Goal: Task Accomplishment & Management: Manage account settings

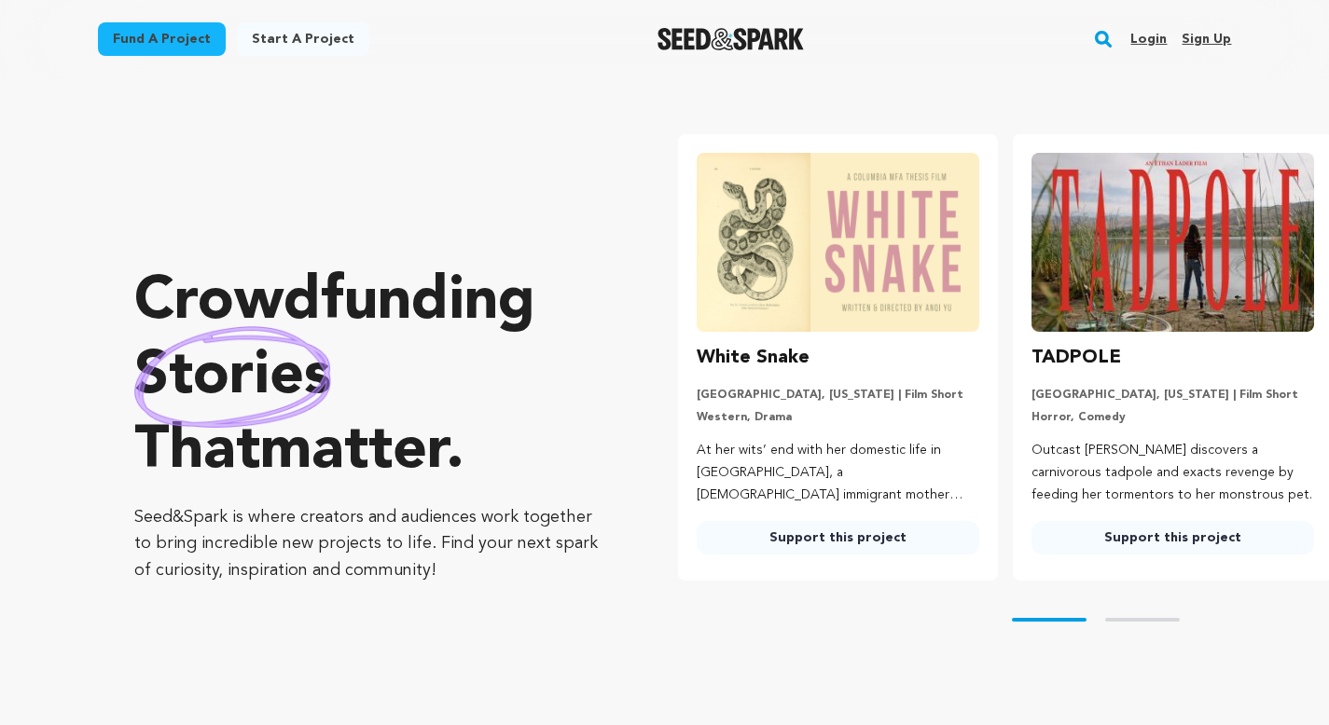
click at [1150, 38] on link "Login" at bounding box center [1148, 39] width 36 height 30
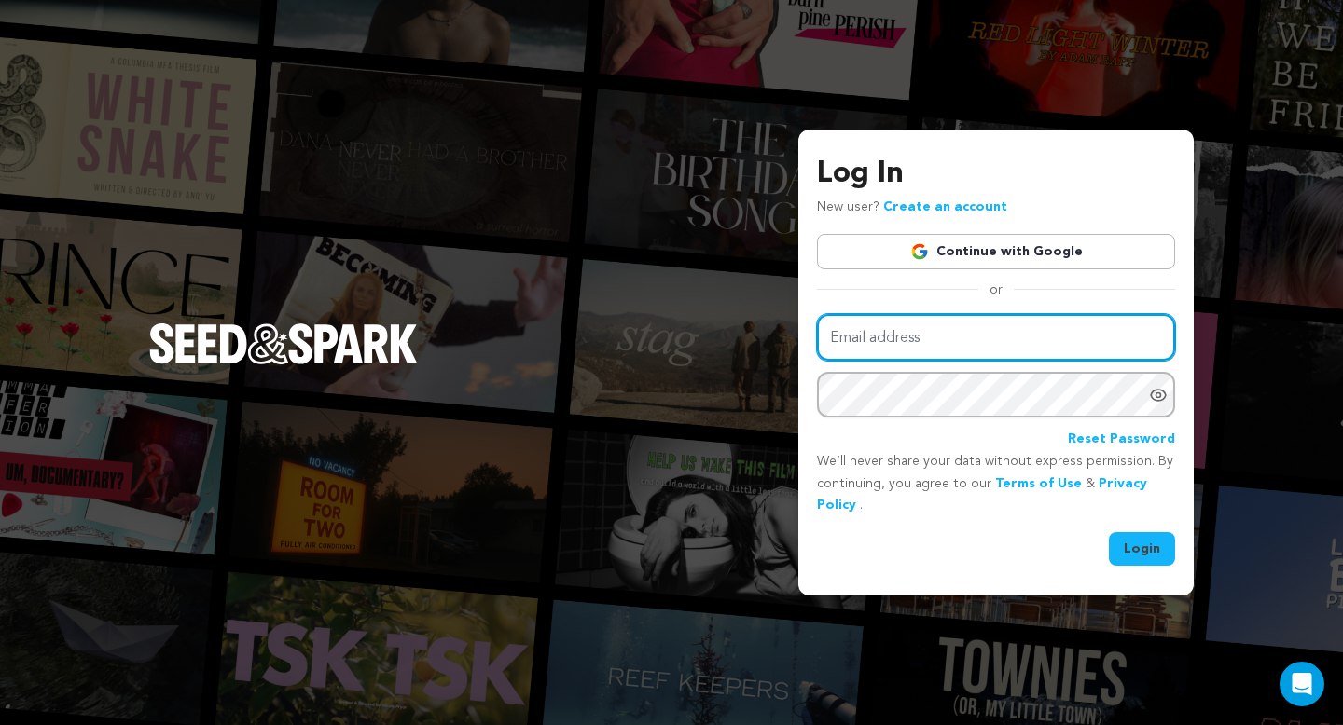
type input "mike@seedandspark.com"
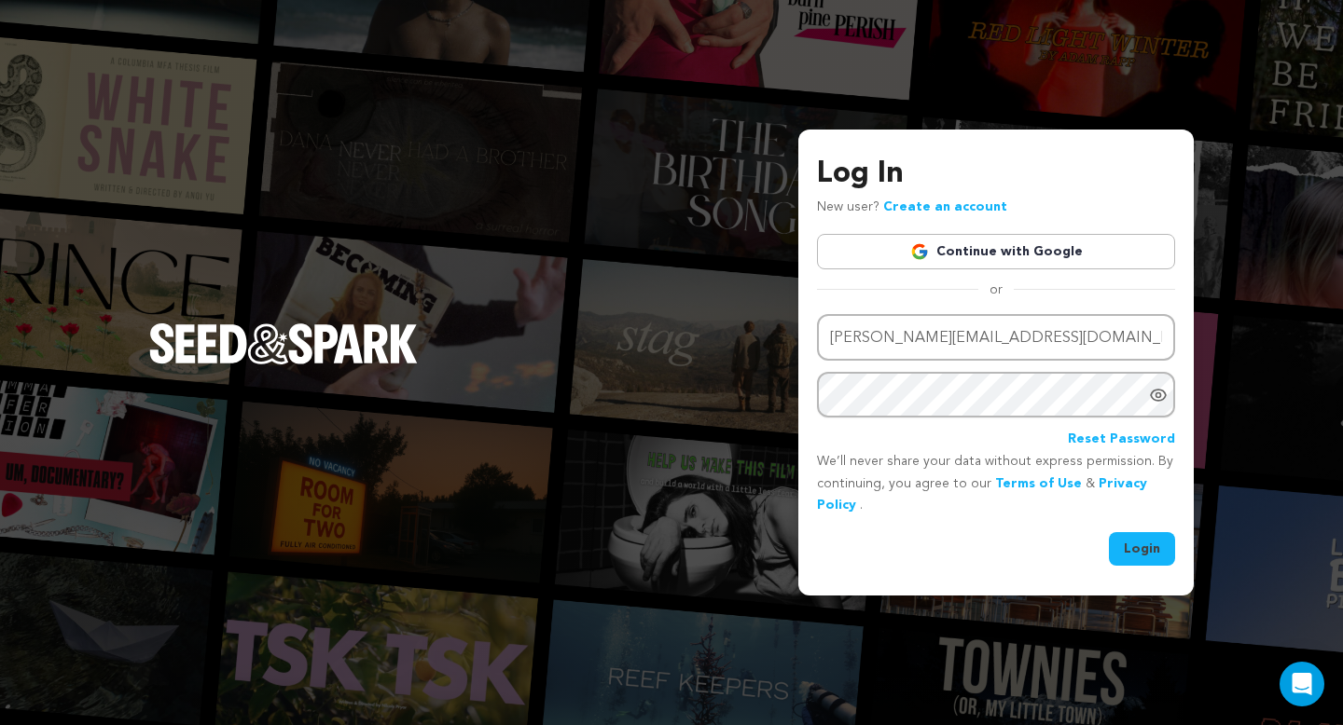
click at [1149, 559] on button "Login" at bounding box center [1142, 549] width 66 height 34
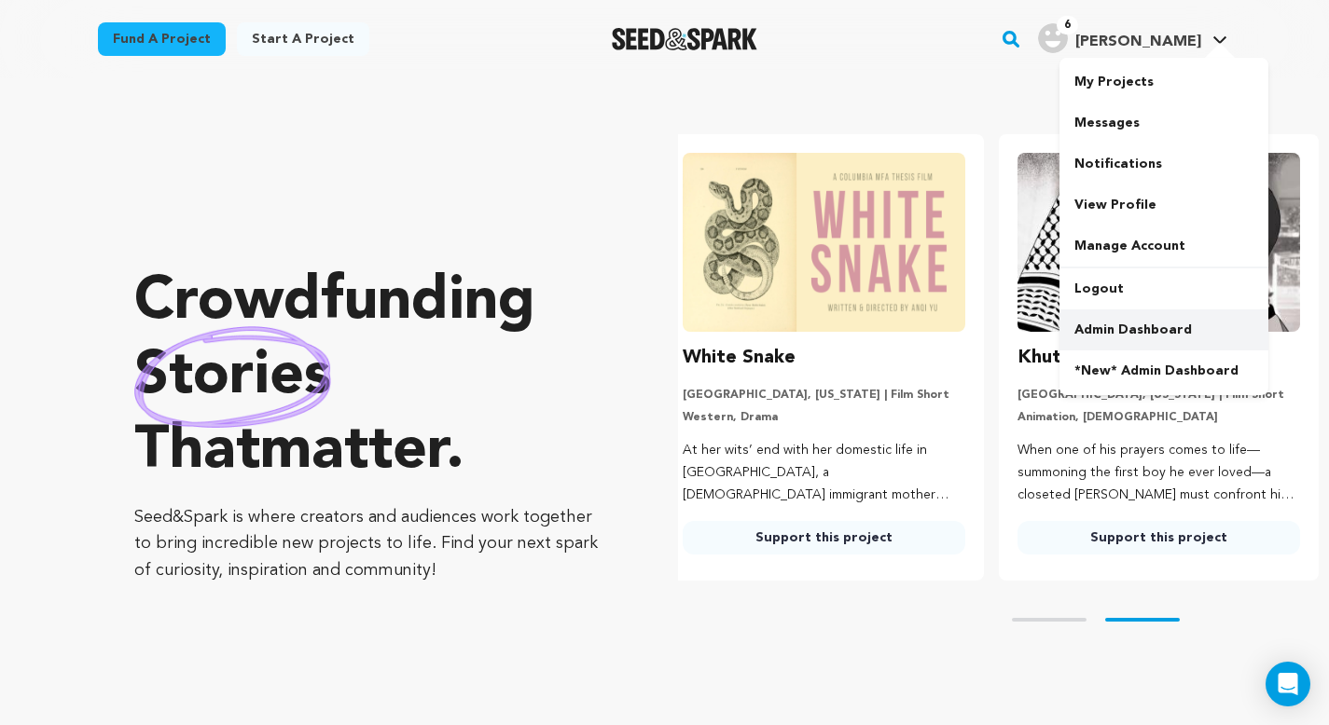
scroll to position [0, 350]
click at [1123, 318] on link "Admin Dashboard" at bounding box center [1163, 330] width 209 height 41
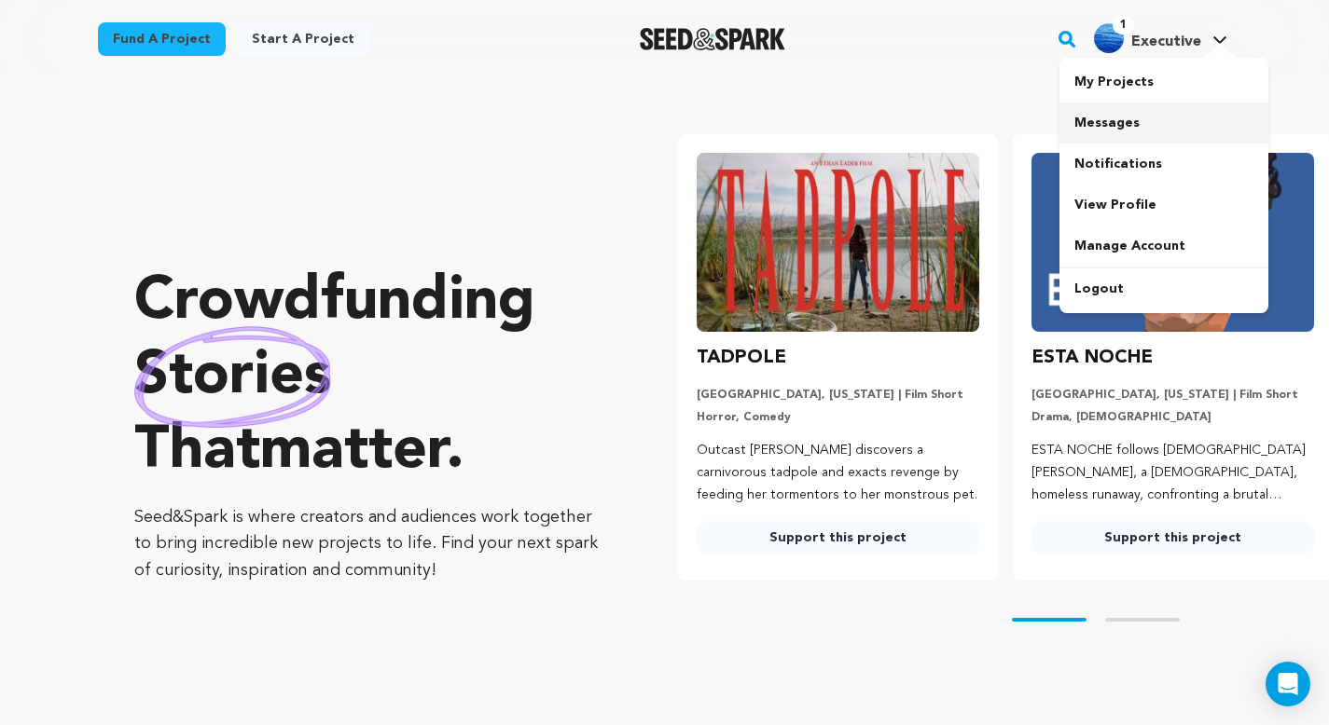
click at [1144, 135] on link "Messages" at bounding box center [1163, 123] width 209 height 41
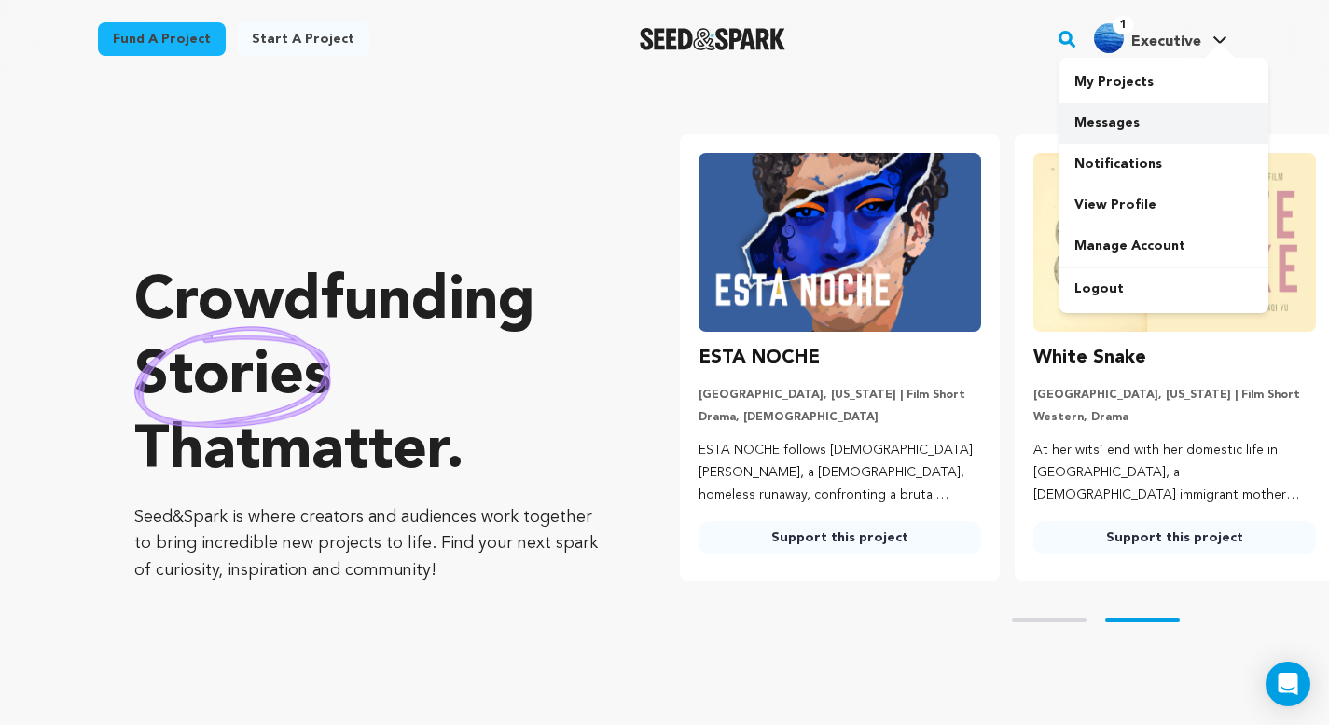
click at [1110, 119] on link "Messages" at bounding box center [1163, 123] width 209 height 41
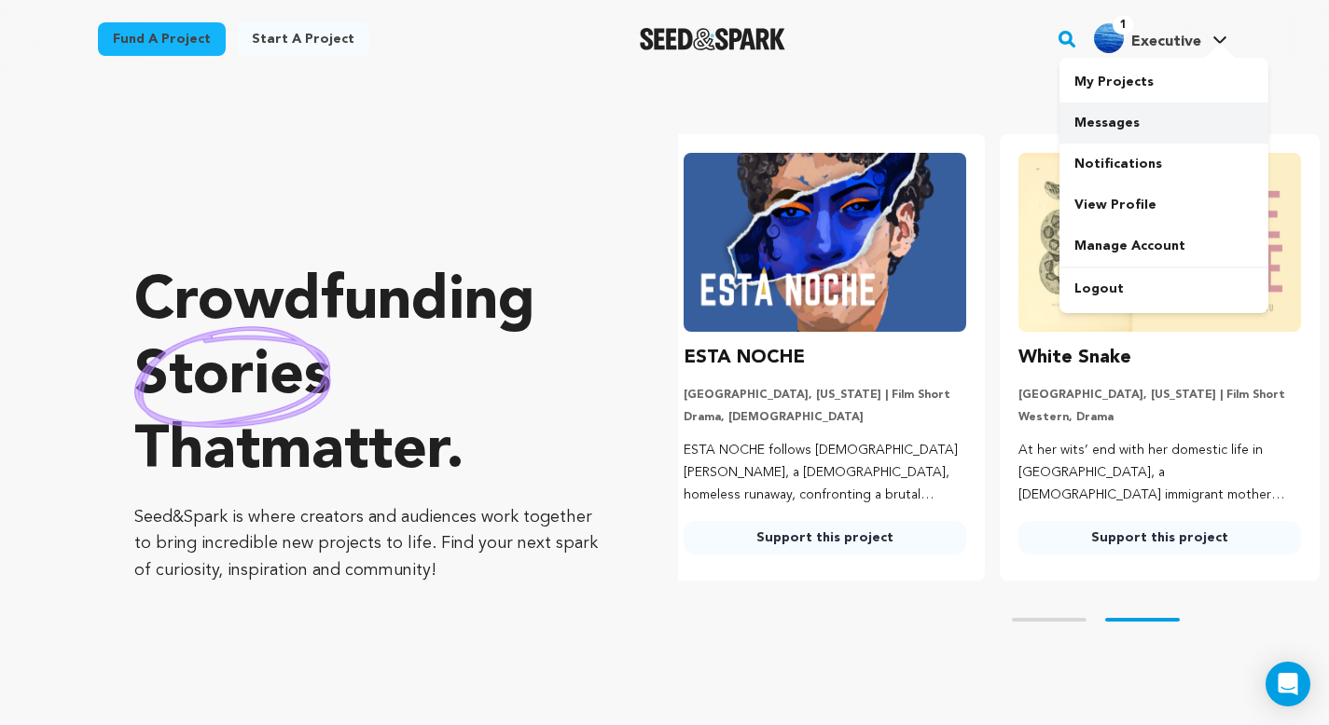
scroll to position [0, 350]
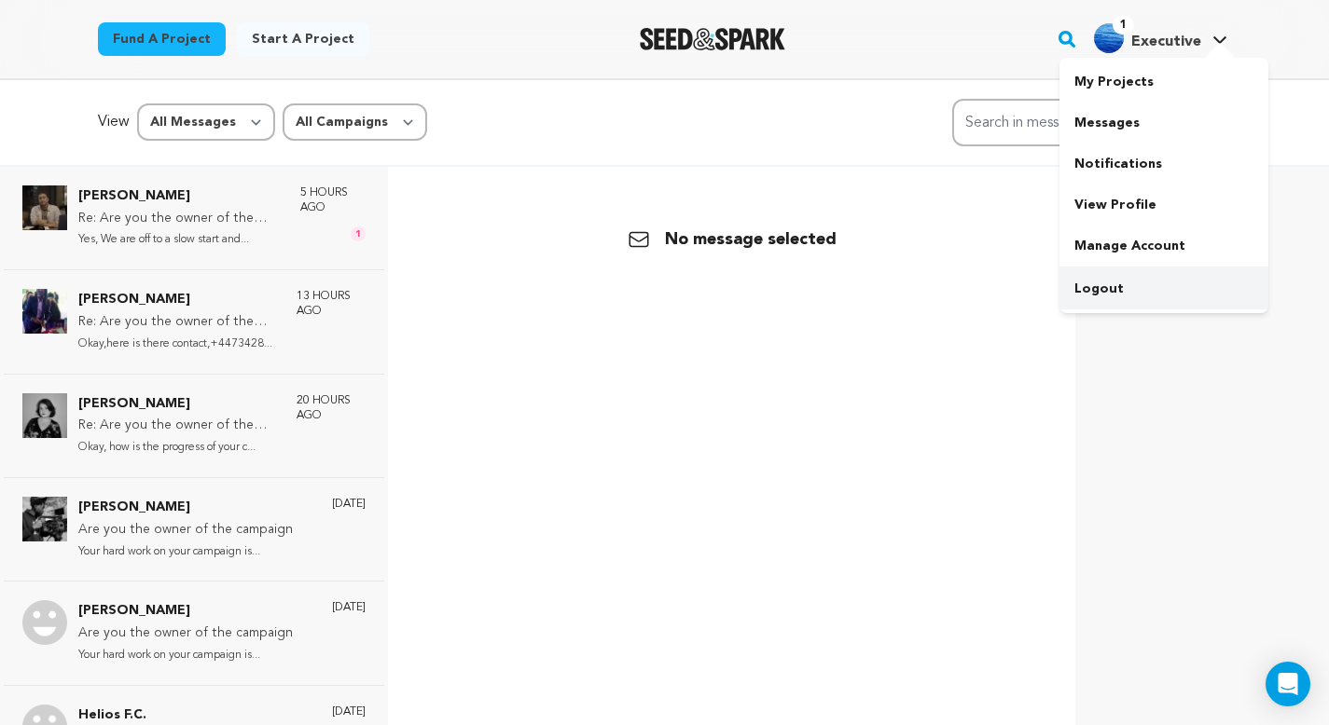
click at [1123, 288] on link "Logout" at bounding box center [1163, 289] width 209 height 41
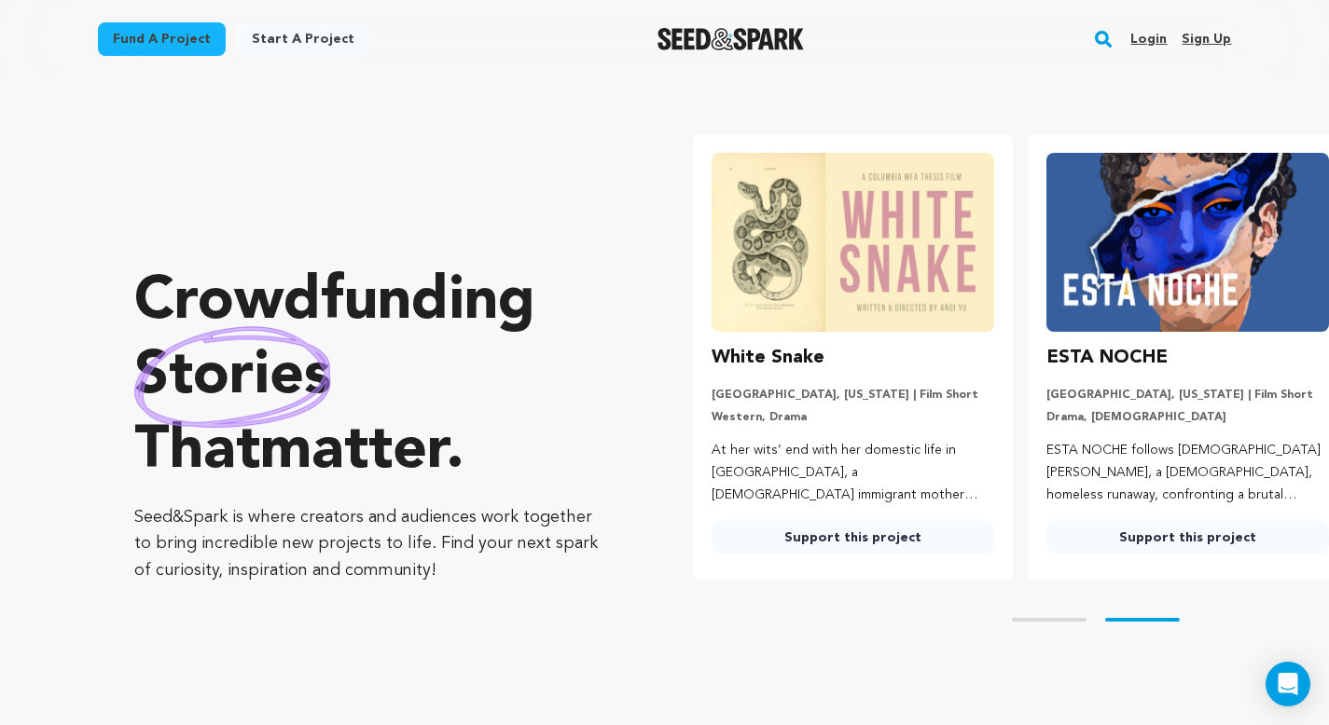
click at [1139, 33] on link "Login" at bounding box center [1148, 39] width 36 height 30
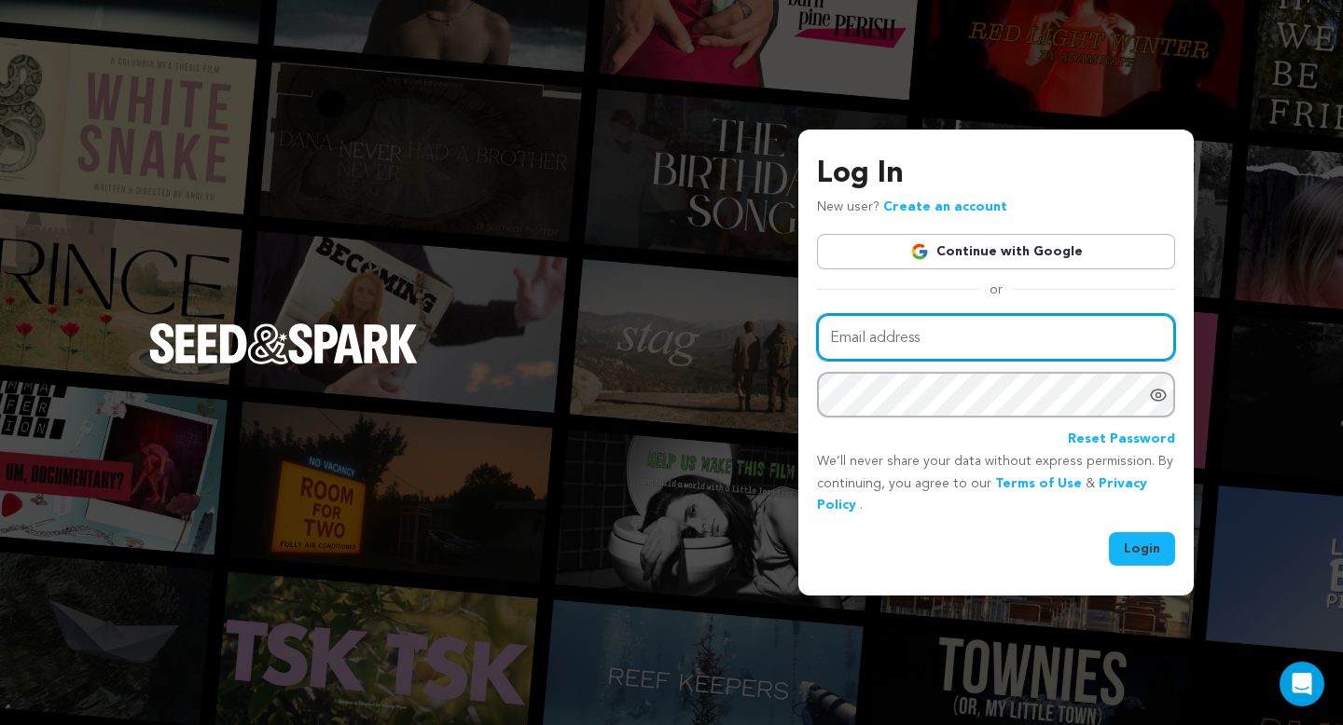
type input "[PERSON_NAME][EMAIL_ADDRESS][DOMAIN_NAME]"
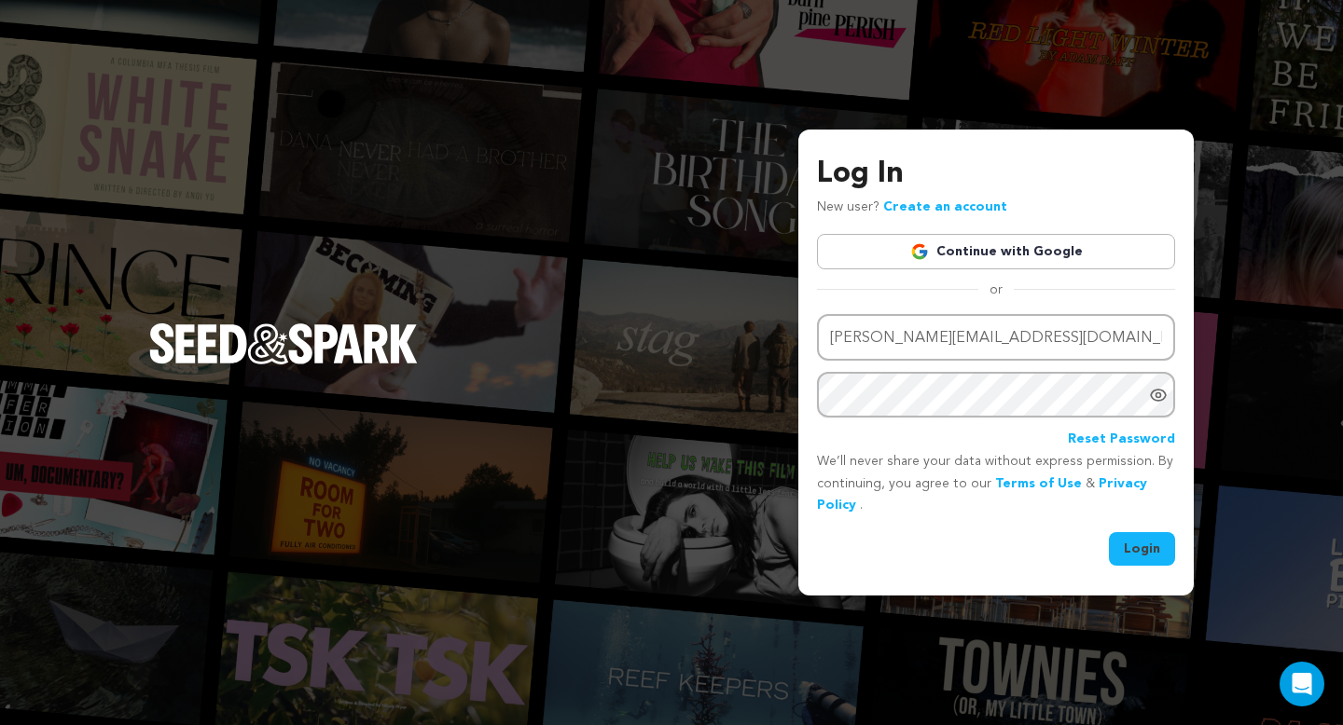
click at [1137, 554] on button "Login" at bounding box center [1142, 549] width 66 height 34
